Goal: Task Accomplishment & Management: Manage account settings

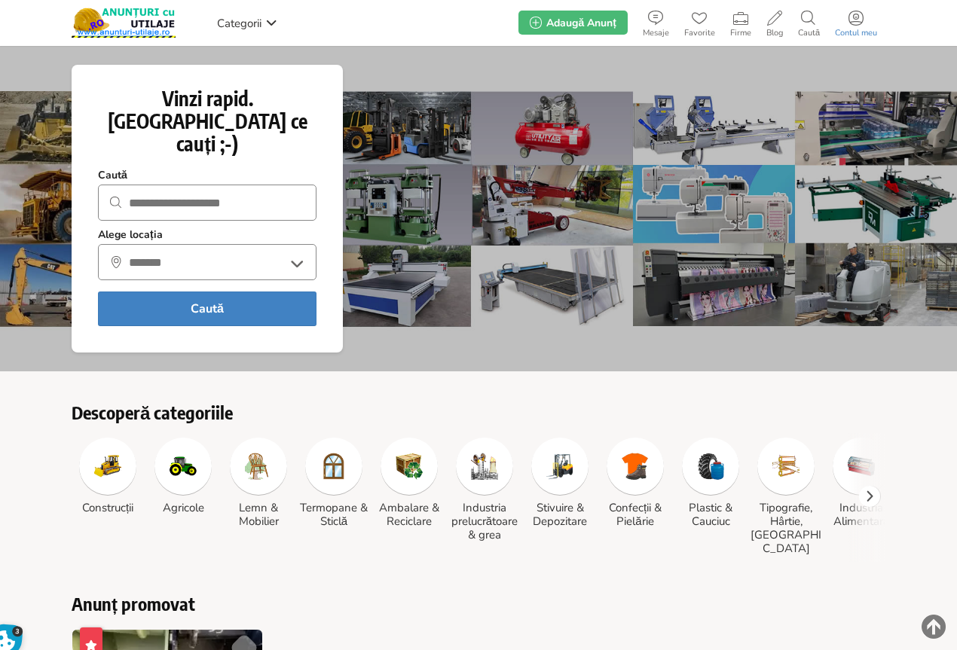
click at [854, 17] on icon at bounding box center [855, 18] width 15 height 15
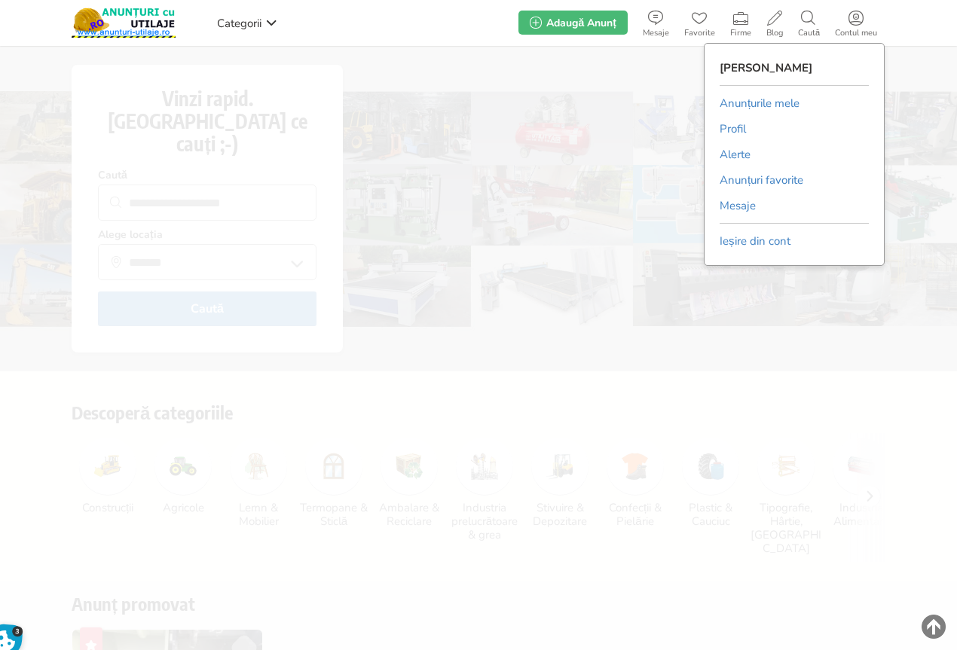
click at [750, 102] on link "Anunțurile mele" at bounding box center [759, 103] width 80 height 23
